Goal: Information Seeking & Learning: Learn about a topic

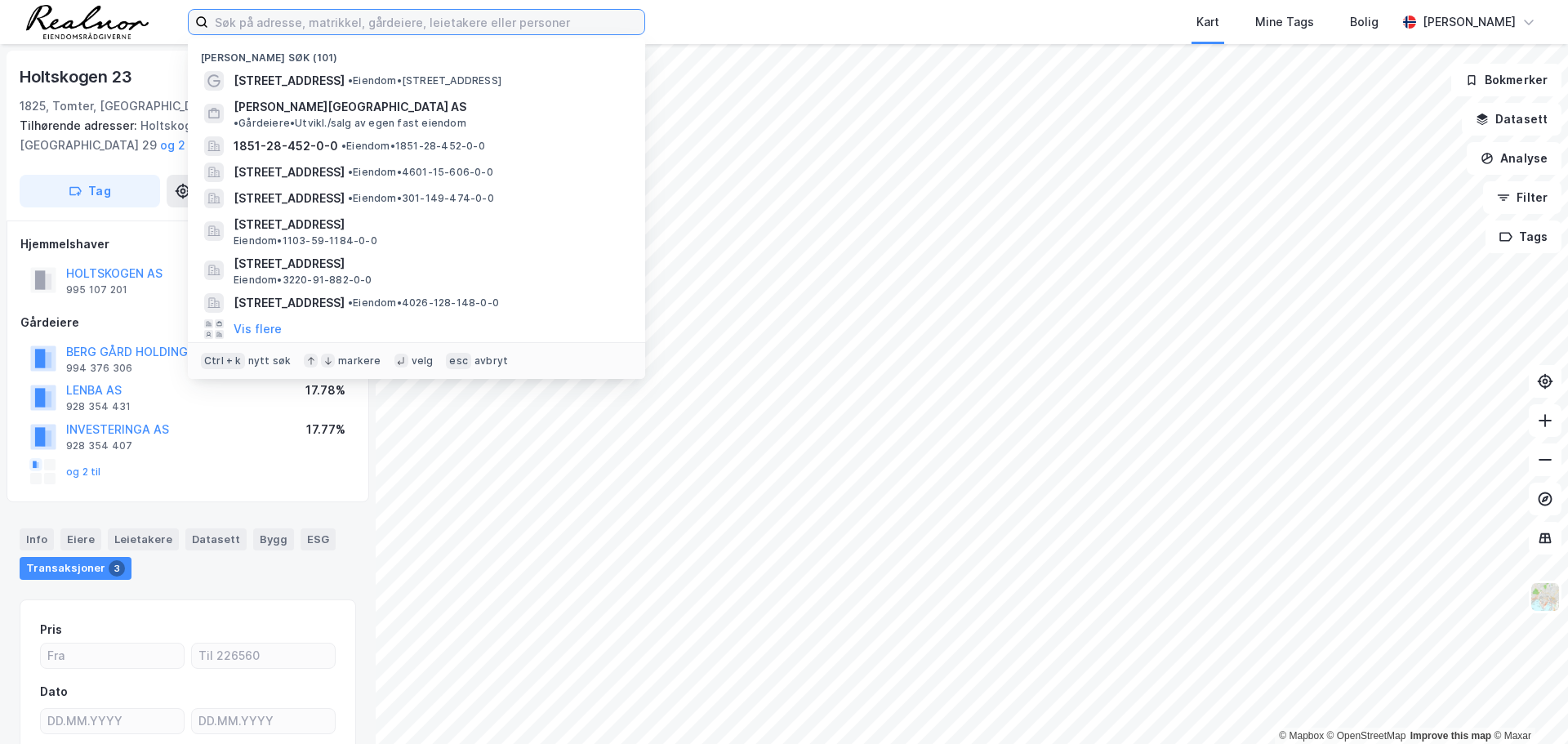
click at [349, 21] on input at bounding box center [427, 22] width 436 height 25
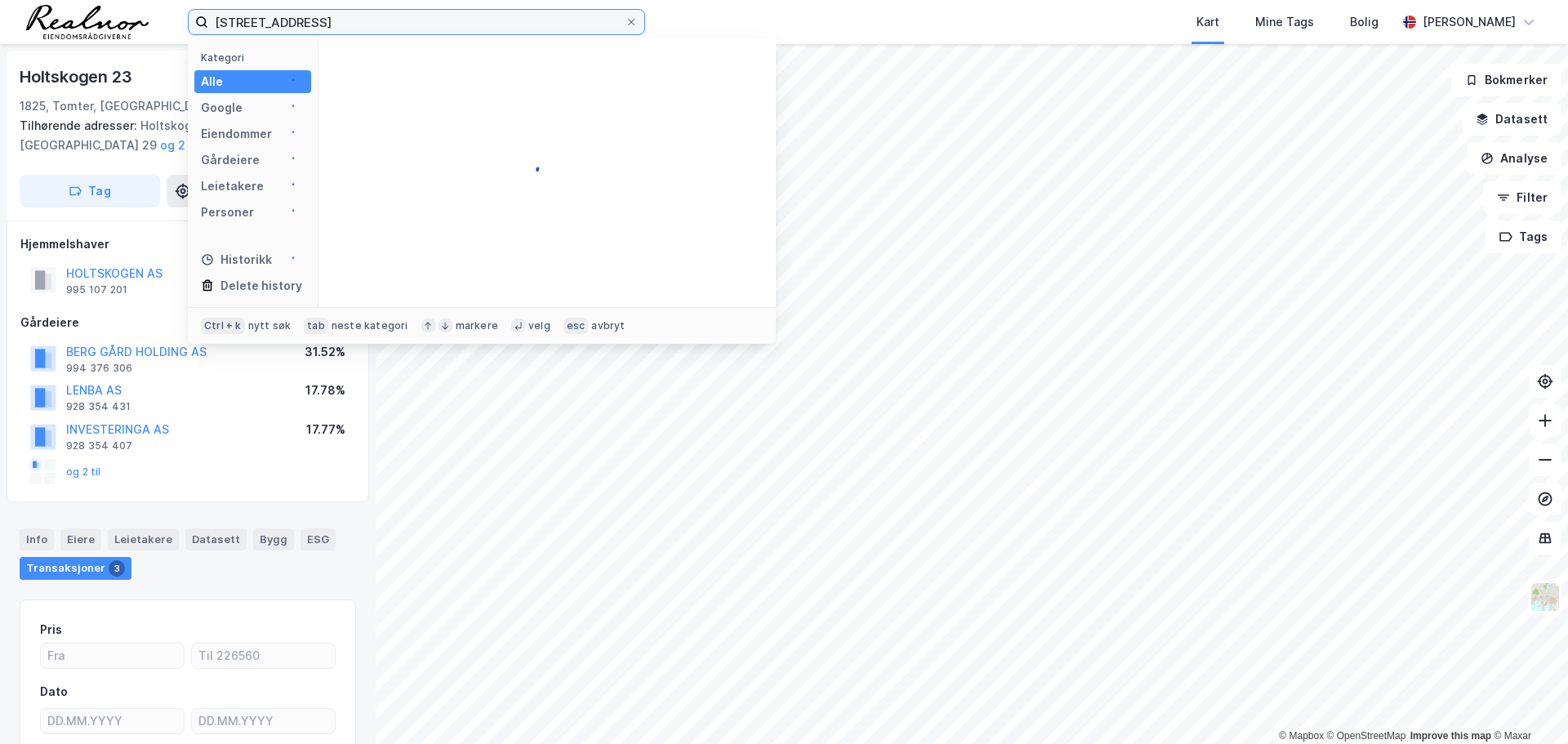
type input "[STREET_ADDRESS]"
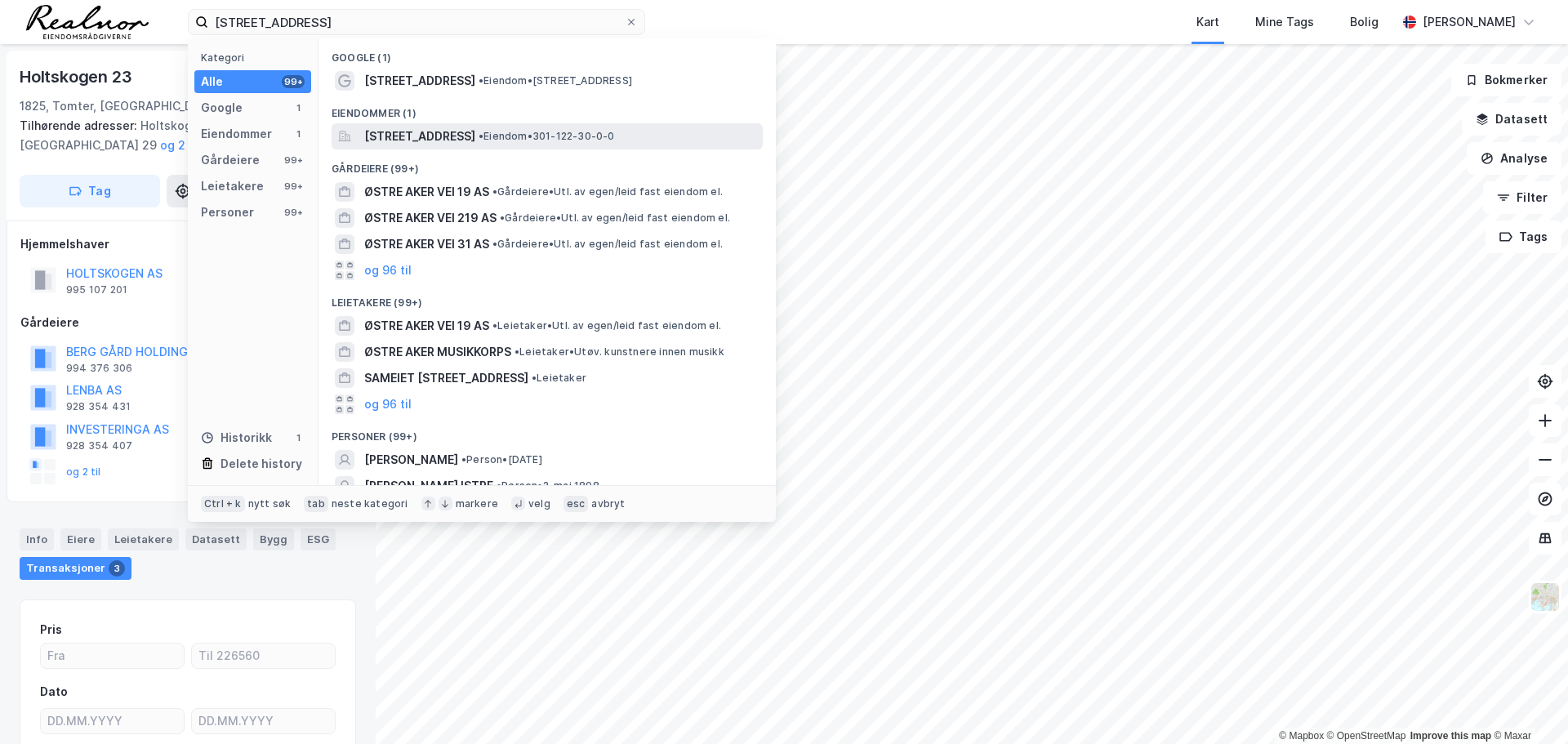
click at [446, 140] on span "[STREET_ADDRESS]" at bounding box center [419, 137] width 111 height 20
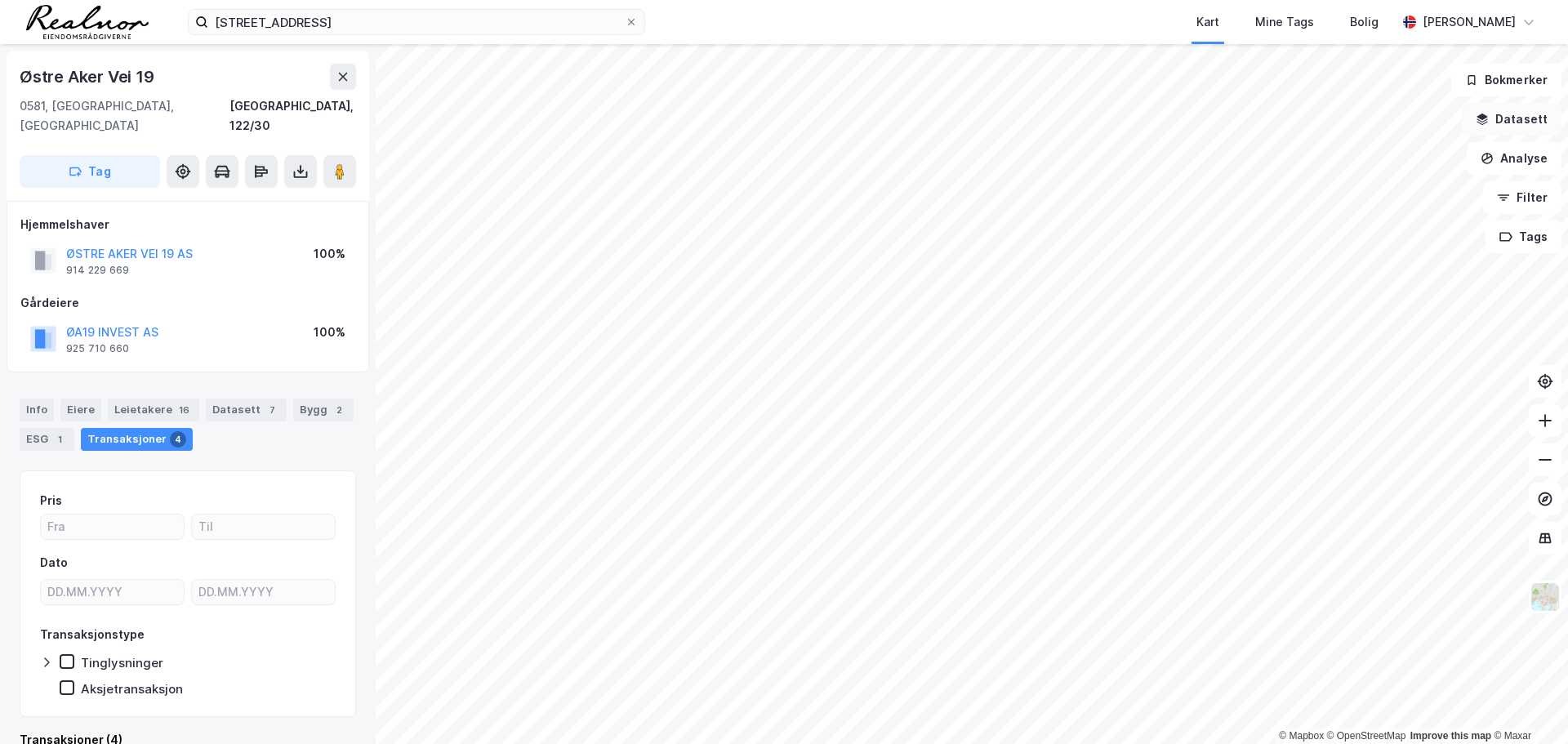
click at [1522, 117] on button "Datasett" at bounding box center [1511, 119] width 100 height 33
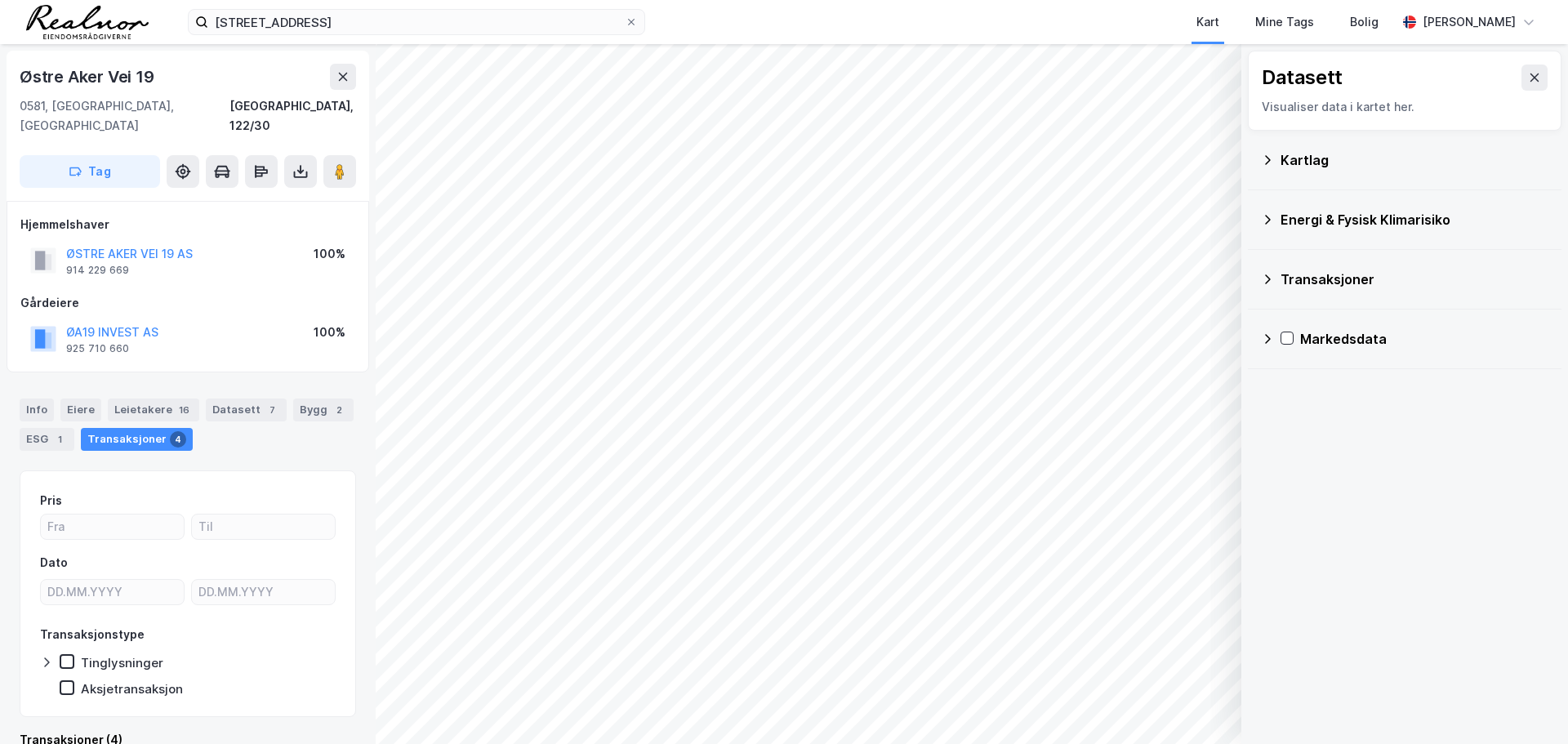
click at [1293, 284] on div "Transaksjoner" at bounding box center [1414, 279] width 268 height 20
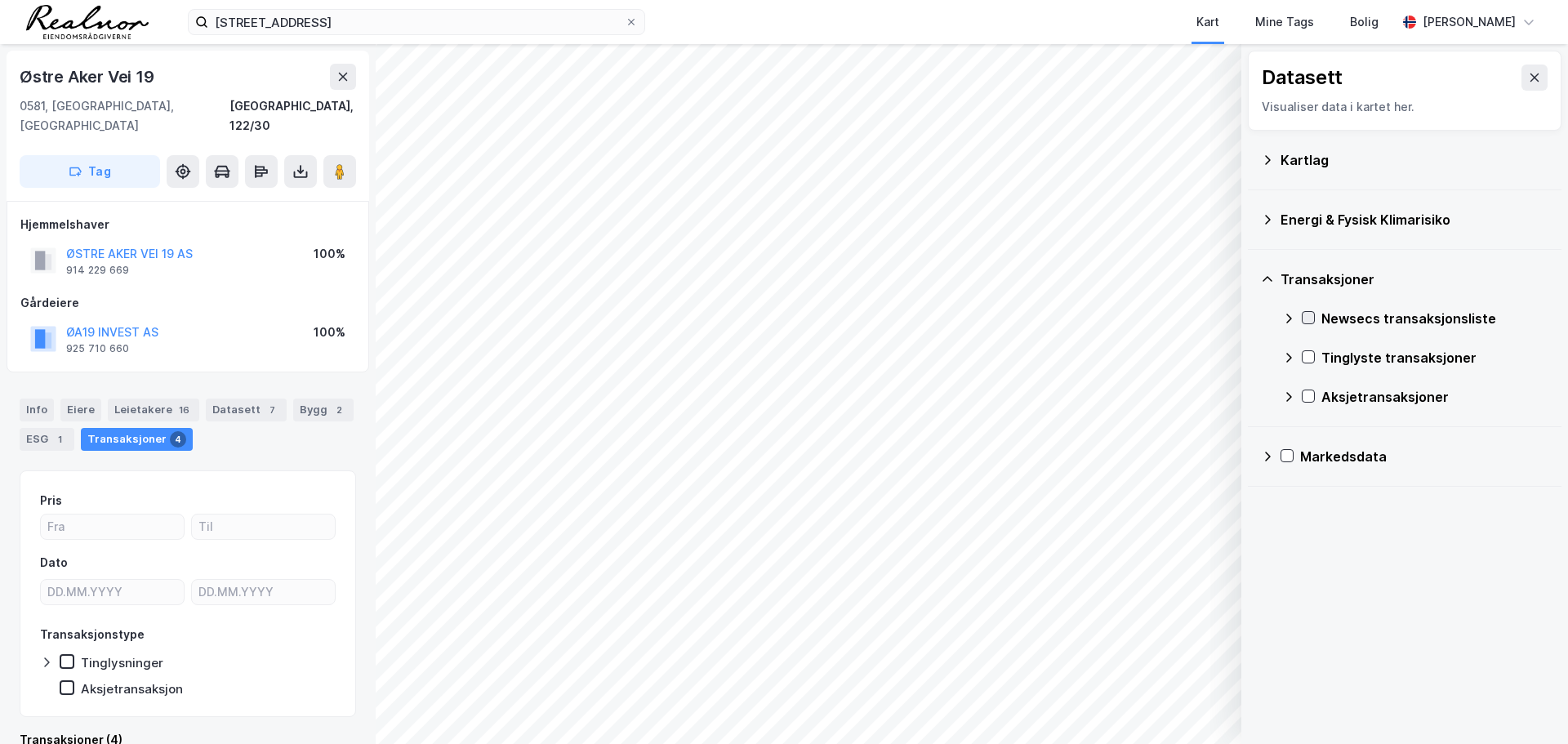
click at [1312, 321] on icon at bounding box center [1309, 318] width 12 height 12
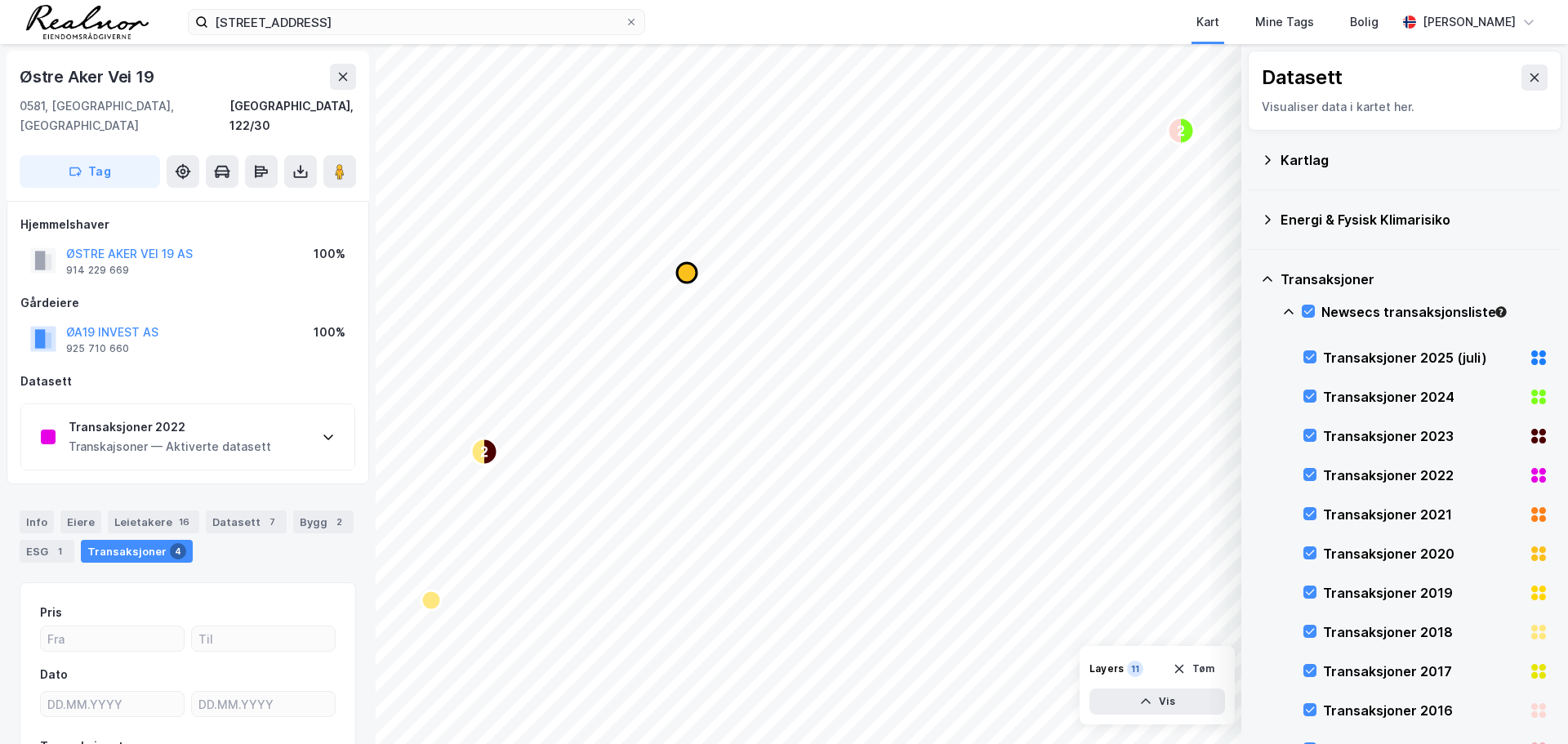
drag, startPoint x: 924, startPoint y: 356, endPoint x: 688, endPoint y: 282, distance: 247.3
